Goal: Task Accomplishment & Management: Use online tool/utility

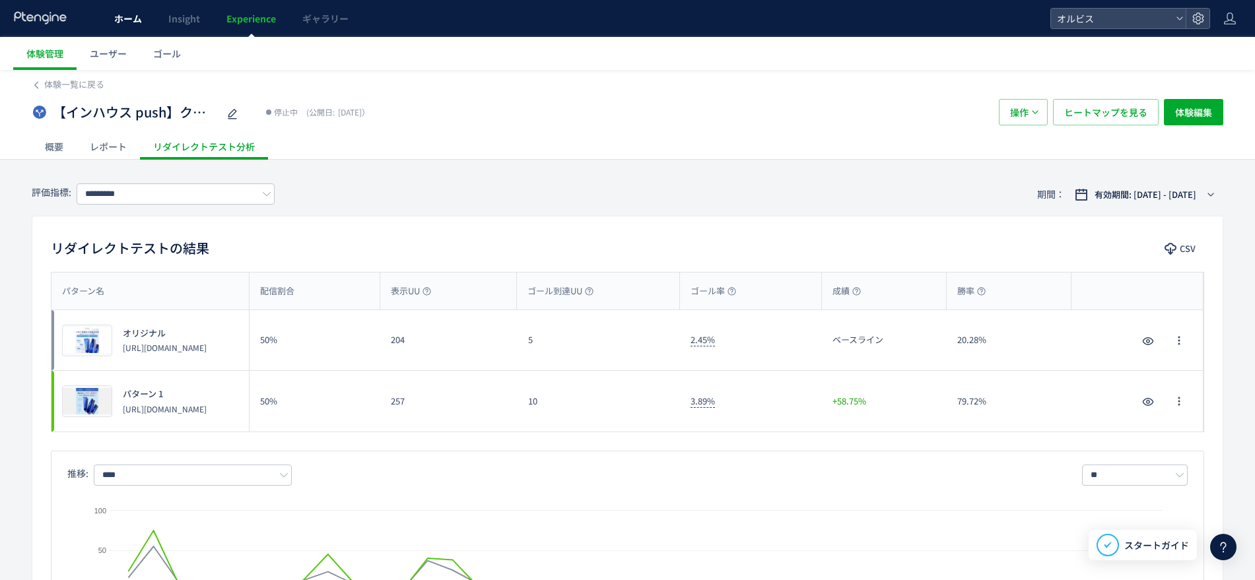
click at [115, 13] on span "ホーム" at bounding box center [128, 18] width 28 height 13
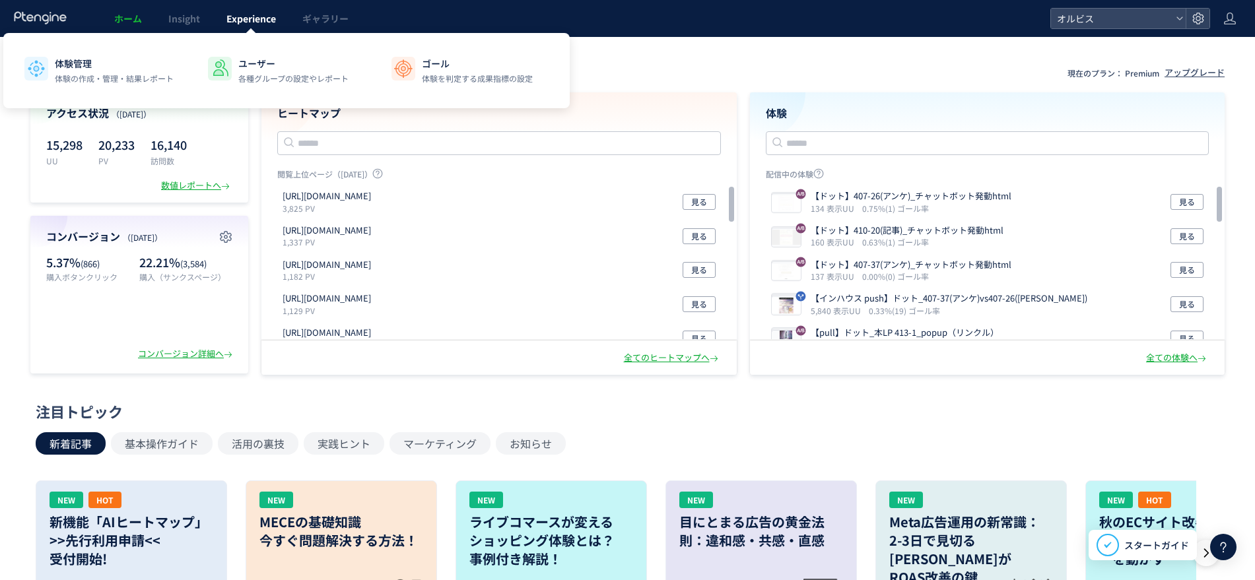
click at [257, 9] on link "Experience" at bounding box center [251, 18] width 76 height 37
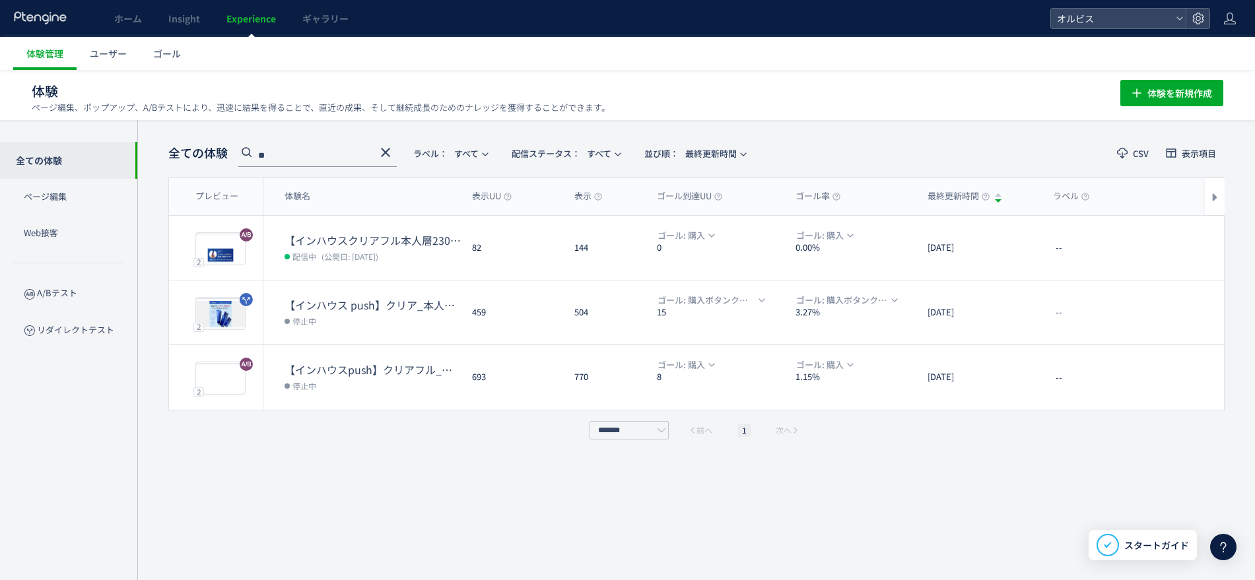
click at [384, 149] on use at bounding box center [385, 152] width 9 height 9
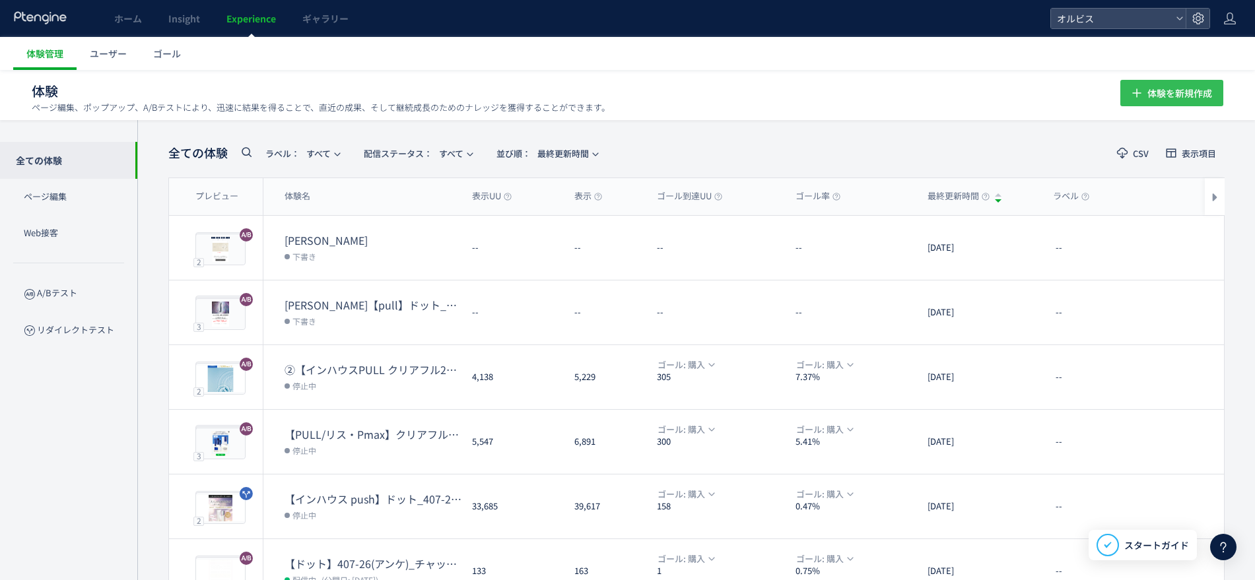
click at [1193, 98] on span "体験を新規作成" at bounding box center [1180, 93] width 65 height 26
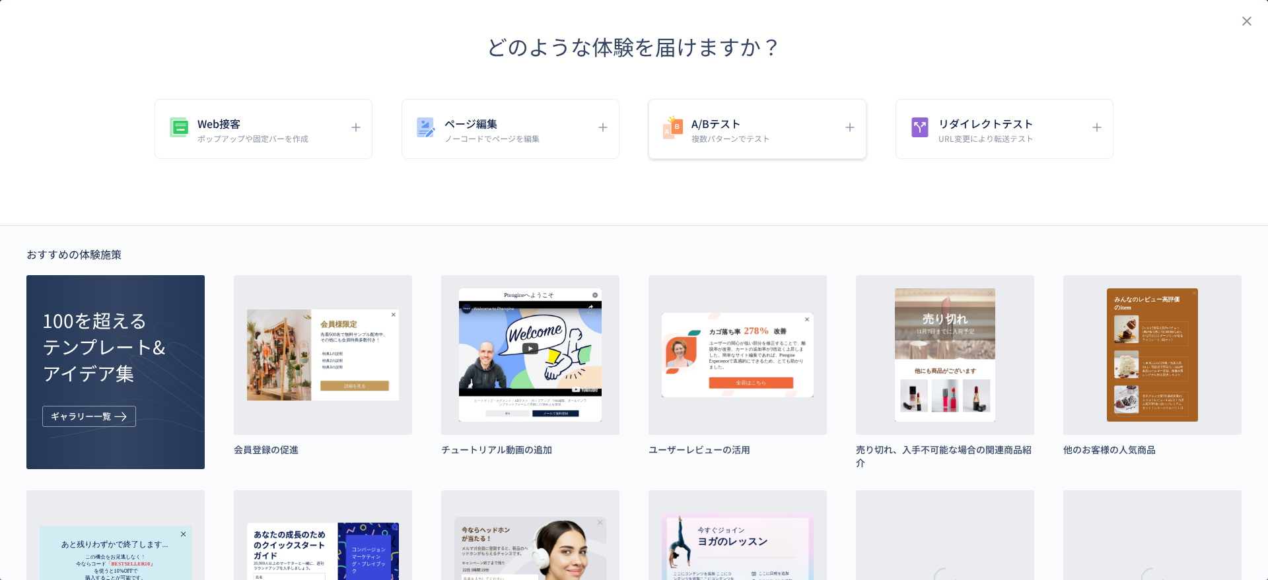
click at [724, 126] on h5 "A/Bテスト" at bounding box center [730, 123] width 79 height 18
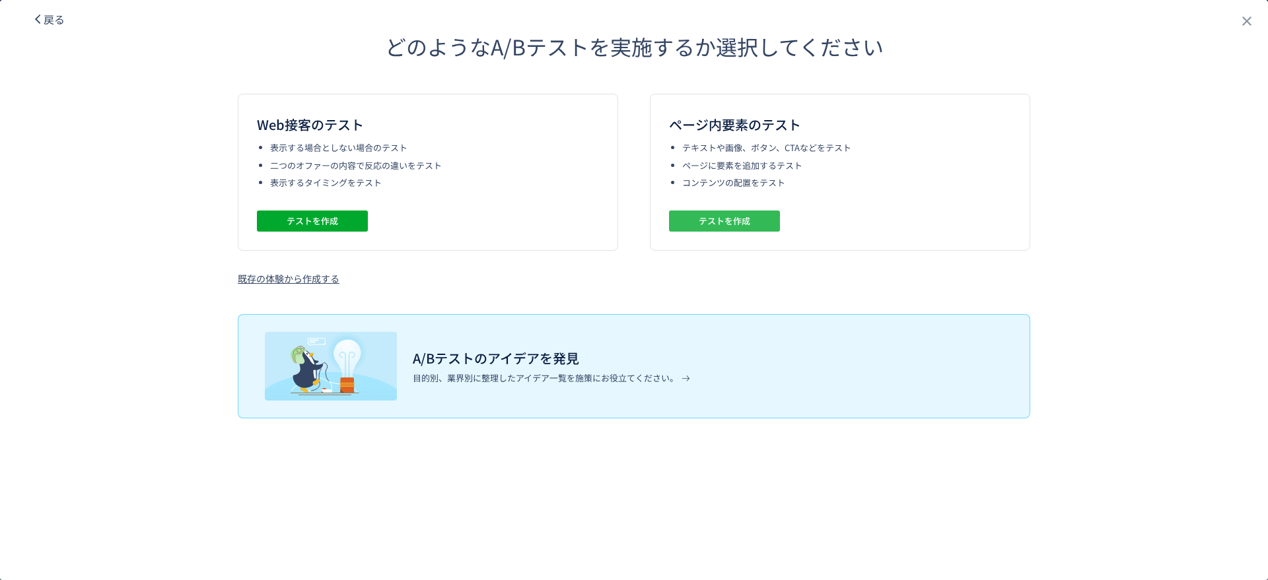
click at [717, 215] on span "テストを作成" at bounding box center [725, 221] width 52 height 21
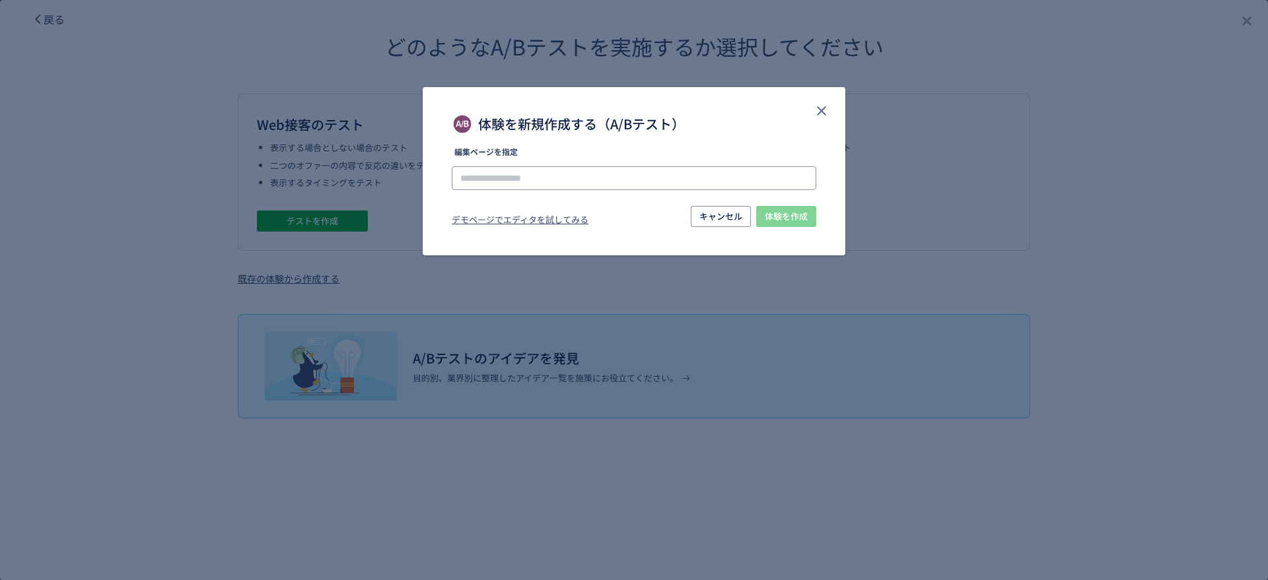
click at [587, 167] on input "体験を新規作成する（A/Bテスト）" at bounding box center [634, 178] width 364 height 24
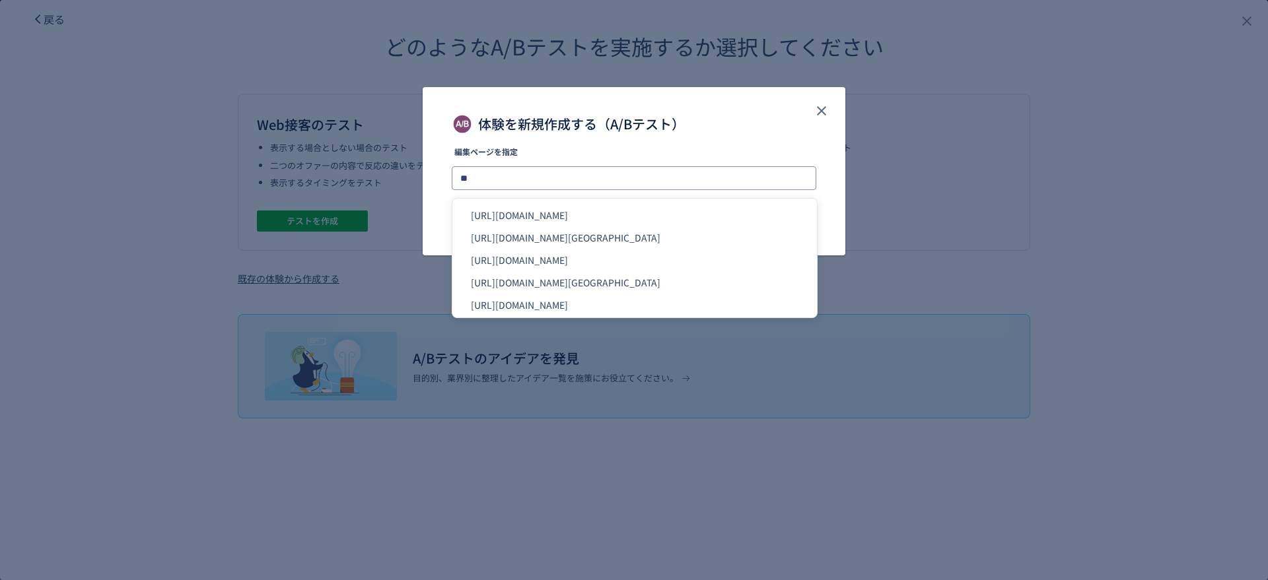
type input "*"
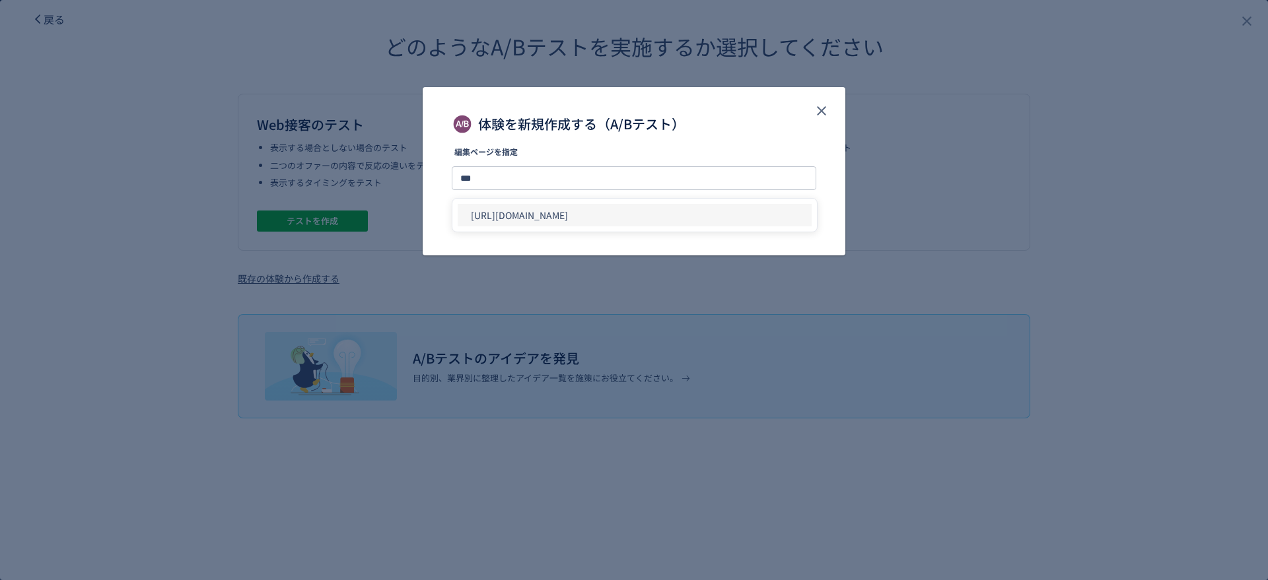
click at [621, 217] on li "[URL][DOMAIN_NAME]" at bounding box center [635, 215] width 354 height 22
type input "**********"
click at [767, 217] on span "体験を作成" at bounding box center [786, 216] width 43 height 21
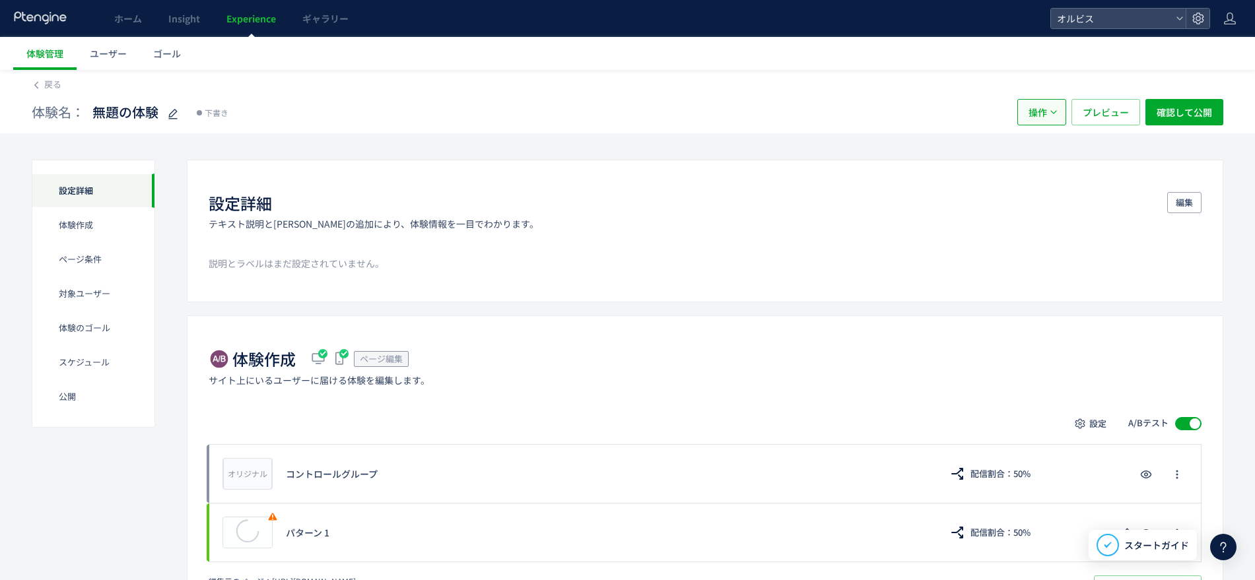
click at [1055, 104] on button "操作" at bounding box center [1042, 112] width 49 height 26
click at [1039, 170] on li "削除" at bounding box center [1042, 176] width 45 height 24
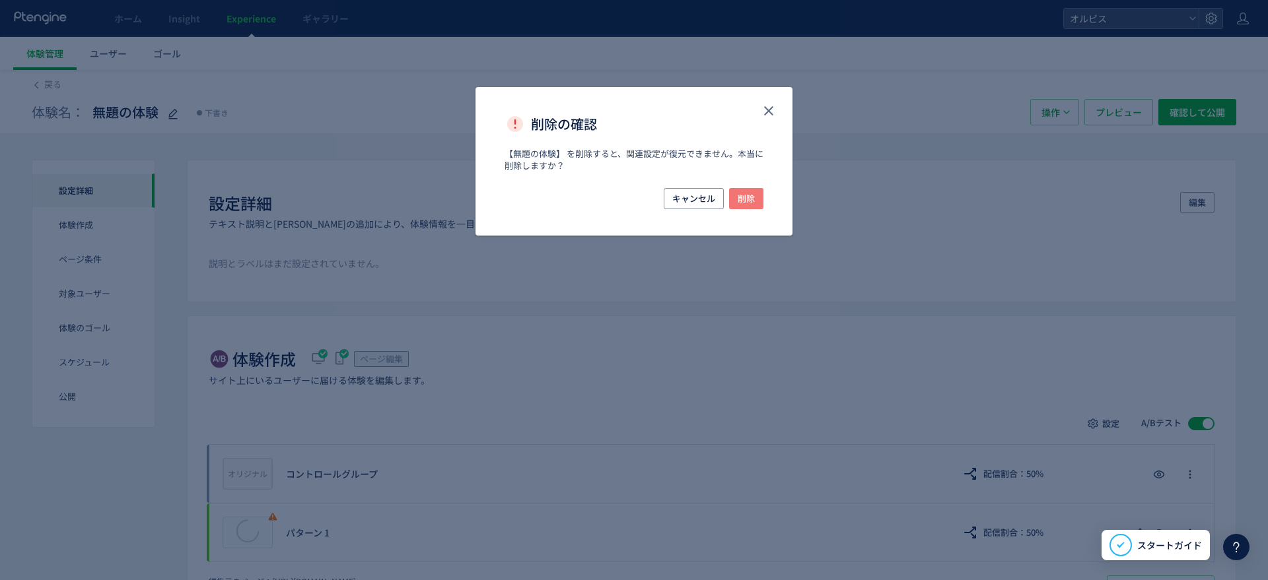
click at [749, 201] on span "削除" at bounding box center [746, 198] width 17 height 21
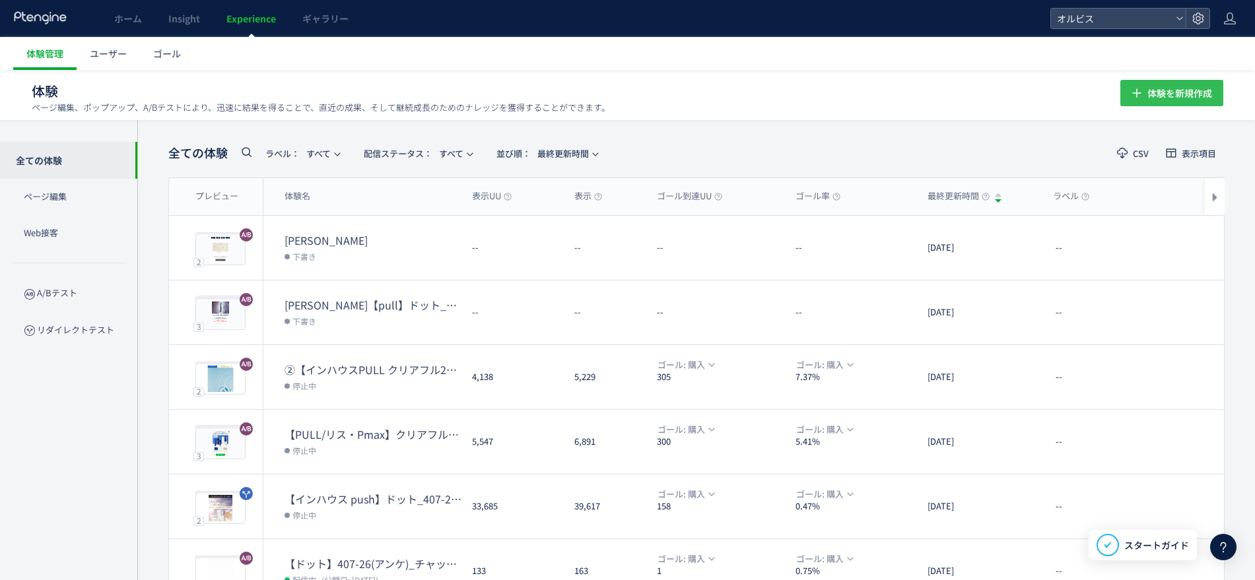
click at [1135, 96] on icon "button" at bounding box center [1137, 93] width 16 height 16
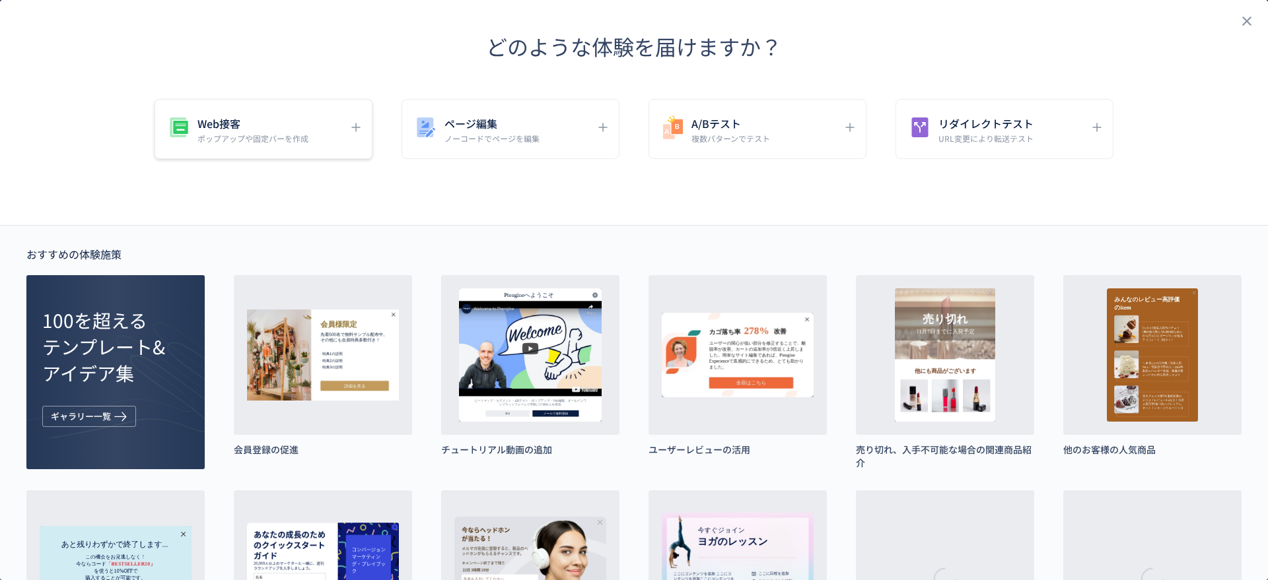
click at [309, 145] on div "Web接客 ポップアップや固定バーを作成" at bounding box center [264, 129] width 218 height 60
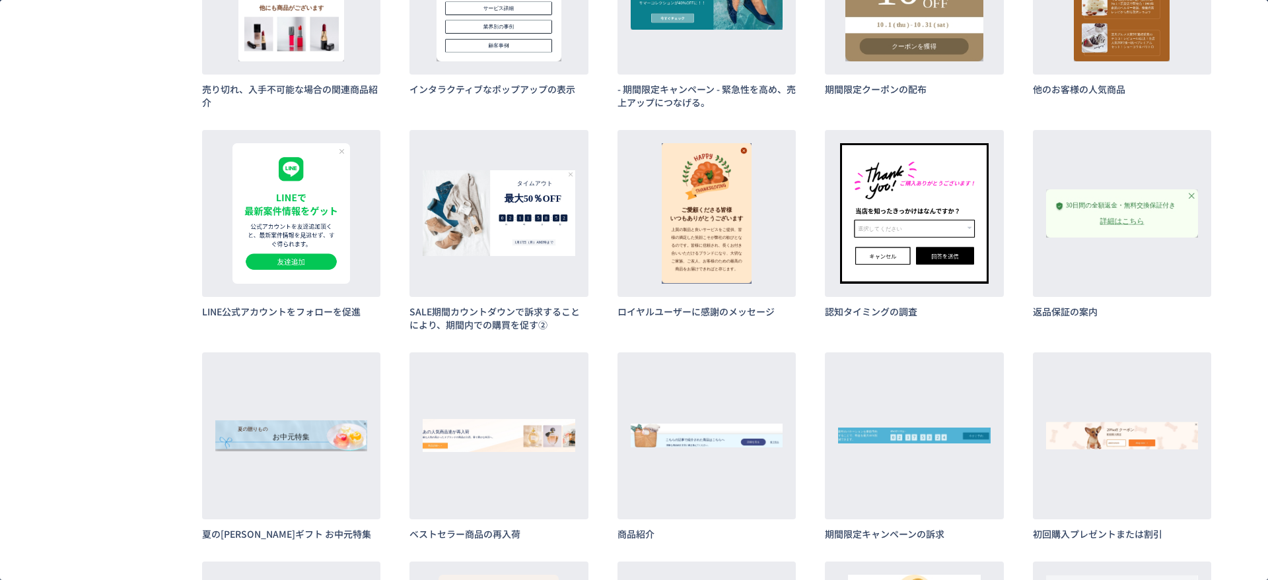
scroll to position [1475, 0]
